Goal: Navigation & Orientation: Find specific page/section

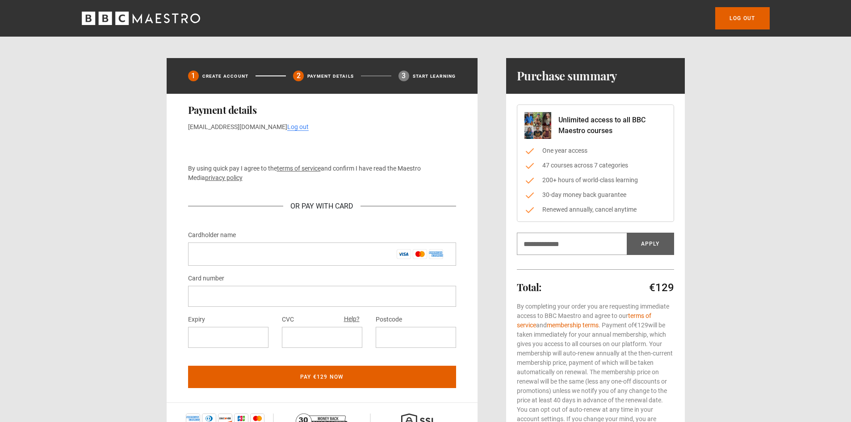
click at [166, 18] on icon "BBC Maestro" at bounding box center [166, 17] width 6 height 9
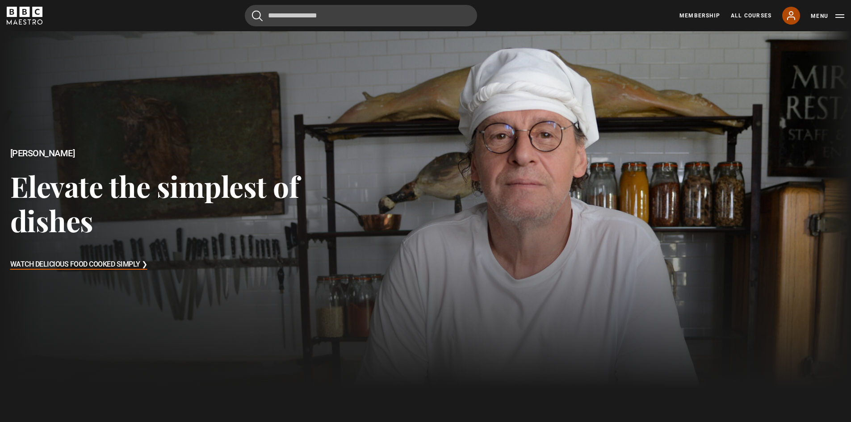
click at [789, 18] on icon at bounding box center [790, 15] width 11 height 11
